Goal: Subscribe to service/newsletter

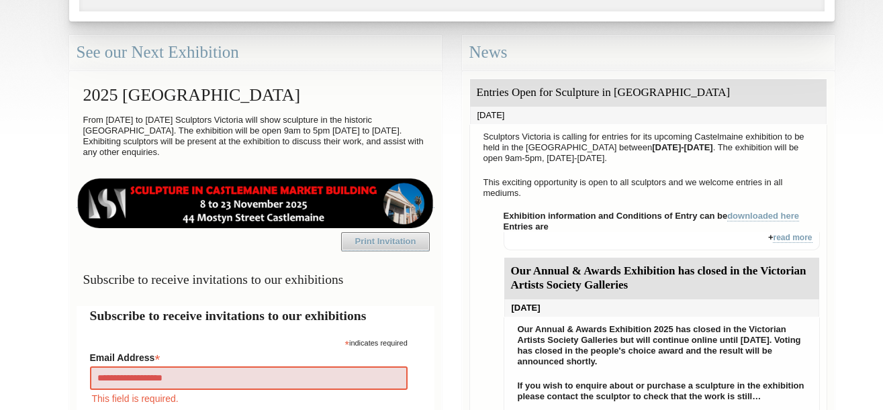
type input "**********"
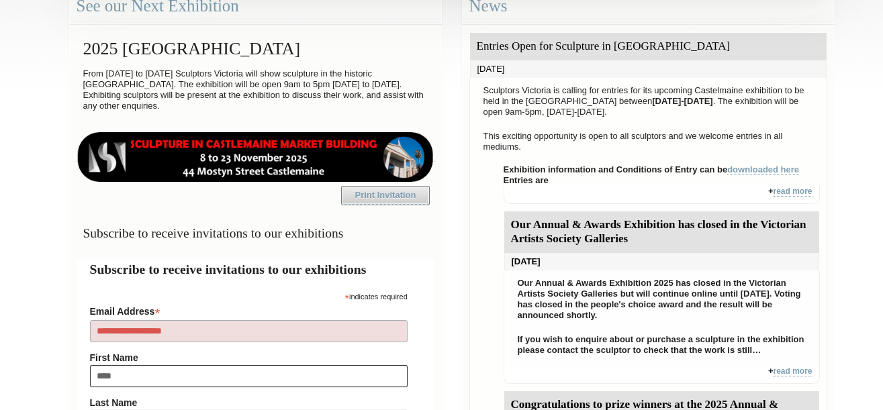
type input "*****"
type input "*******"
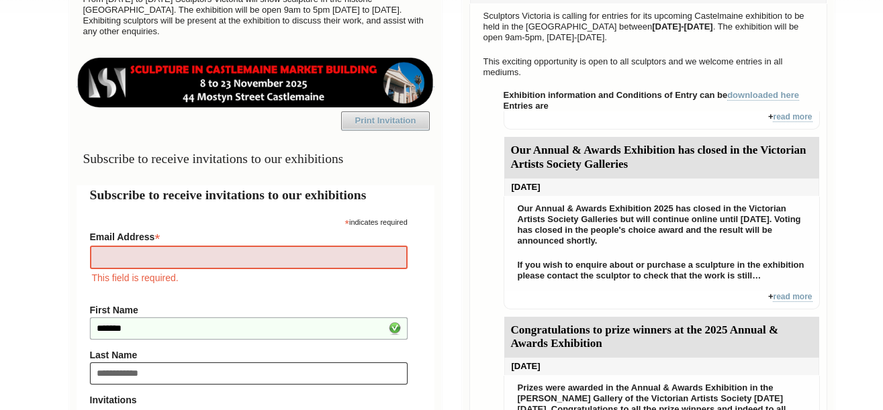
type input "**********"
